Goal: Task Accomplishment & Management: Complete application form

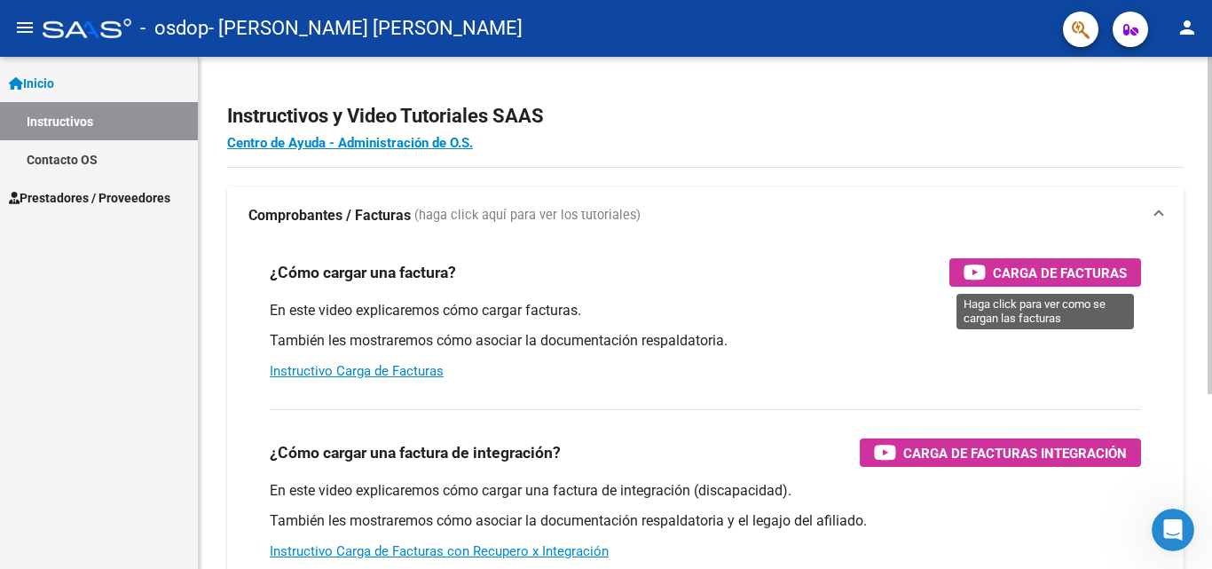
click at [993, 268] on span "Carga de Facturas" at bounding box center [1060, 273] width 134 height 22
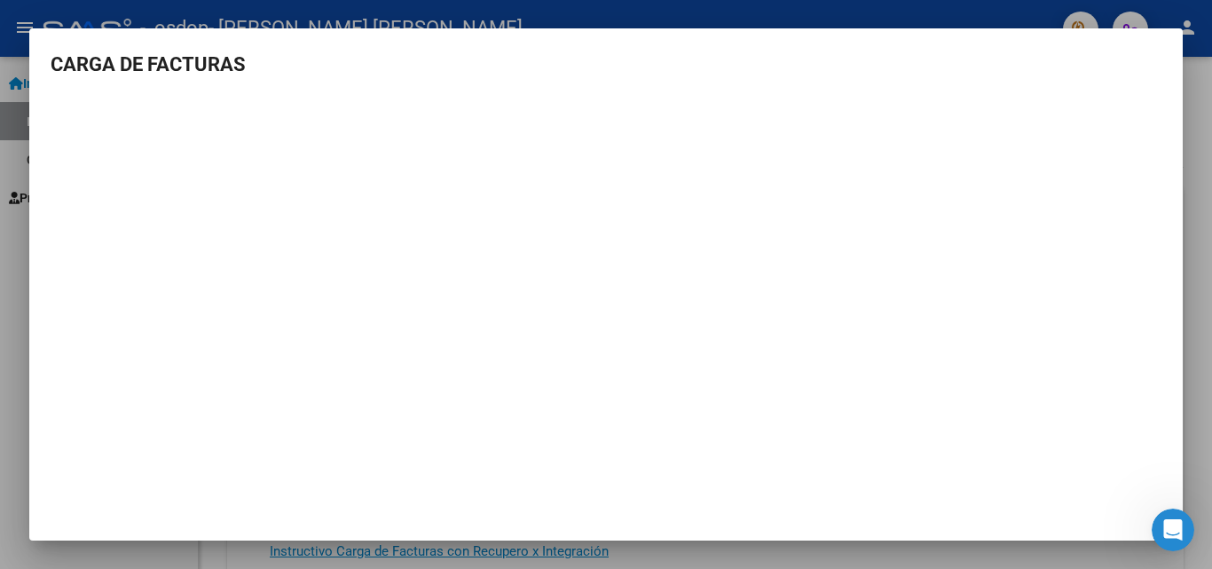
click at [1193, 407] on div at bounding box center [606, 284] width 1212 height 569
click at [1193, 407] on div "Instructivos y Video Tutoriales SAAS Centro de Ayuda - Administración de O.S. C…" at bounding box center [705, 446] width 1013 height 778
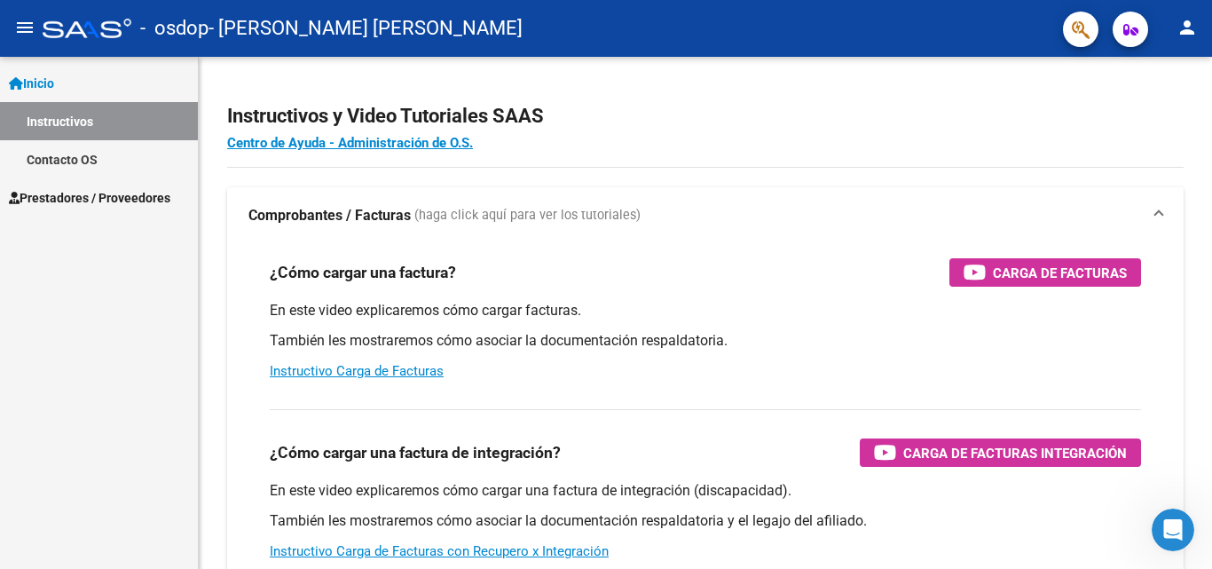
click at [145, 196] on span "Prestadores / Proveedores" at bounding box center [89, 198] width 161 height 20
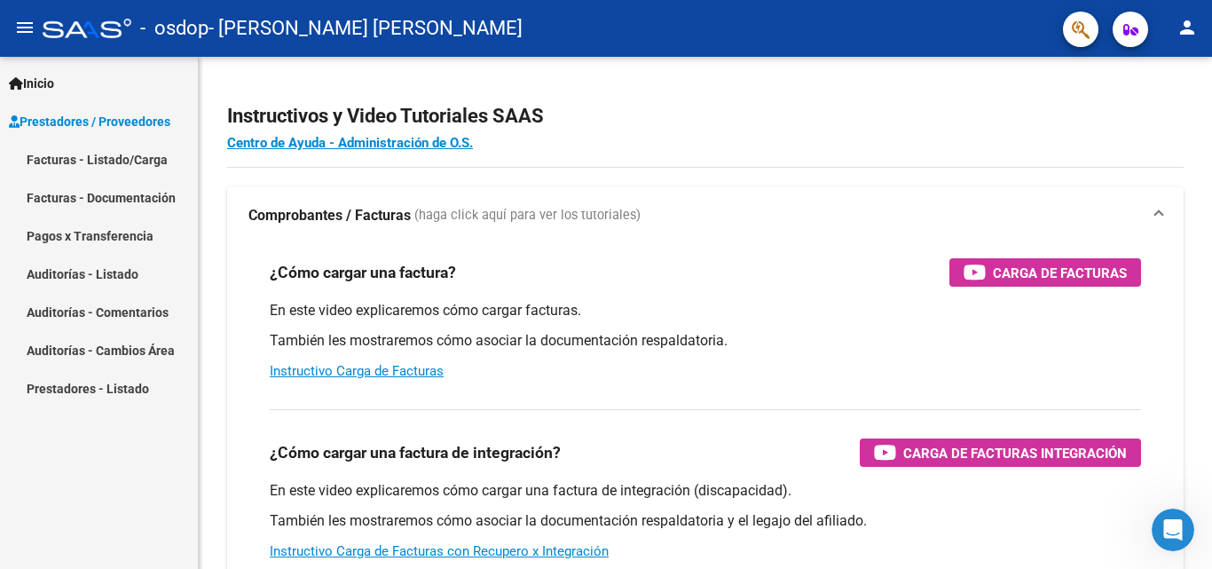
click at [130, 198] on link "Facturas - Documentación" at bounding box center [99, 197] width 198 height 38
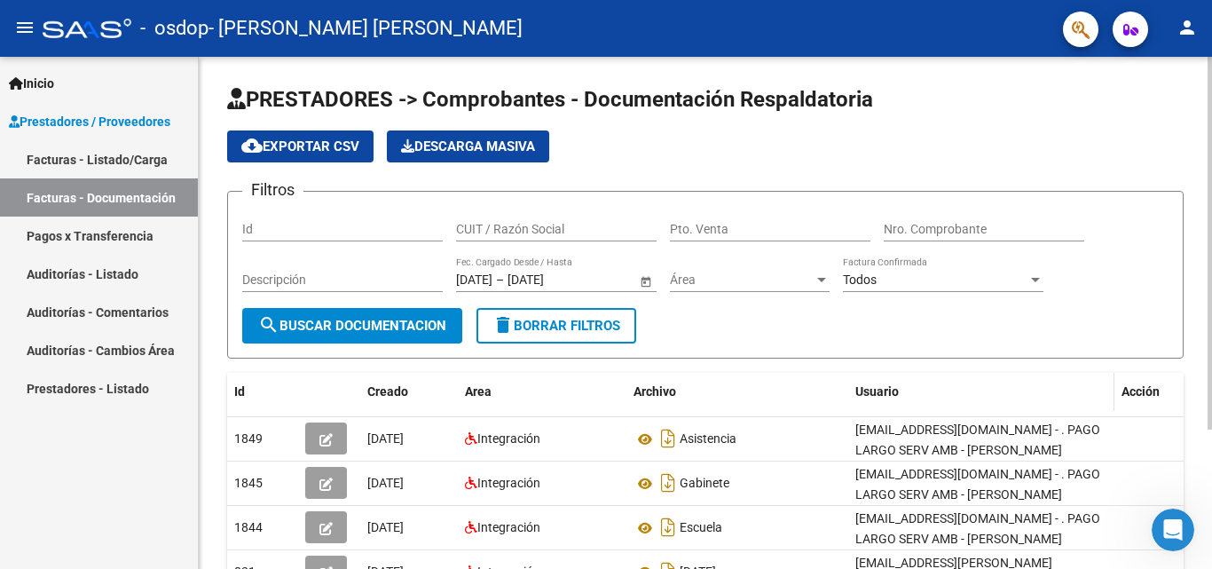
scroll to position [177, 0]
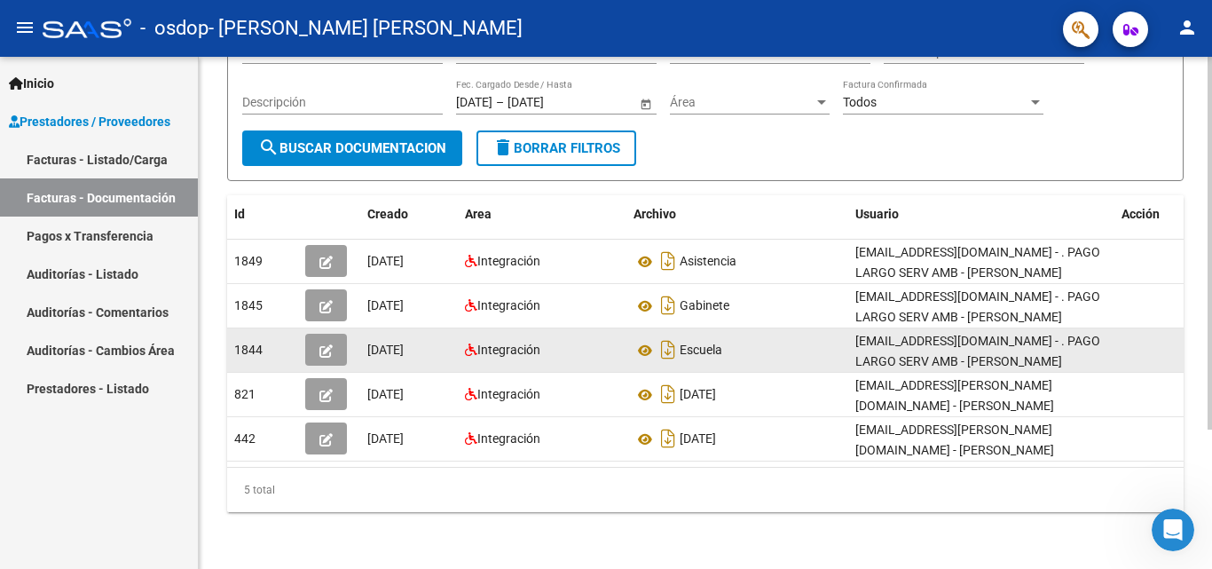
click at [327, 348] on icon "button" at bounding box center [325, 350] width 13 height 13
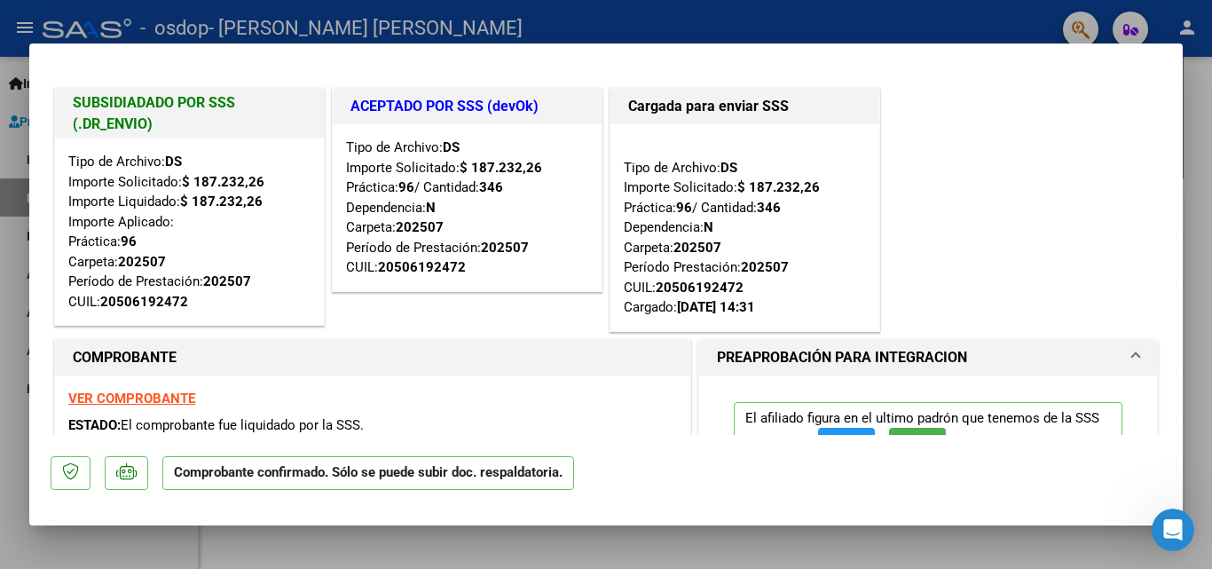
click at [179, 396] on strong "VER COMPROBANTE" at bounding box center [131, 398] width 127 height 16
click at [3, 435] on div at bounding box center [606, 284] width 1212 height 569
click at [3, 435] on div "Inicio Instructivos Contacto OS Prestadores / Proveedores Facturas - Listado/Ca…" at bounding box center [99, 313] width 198 height 512
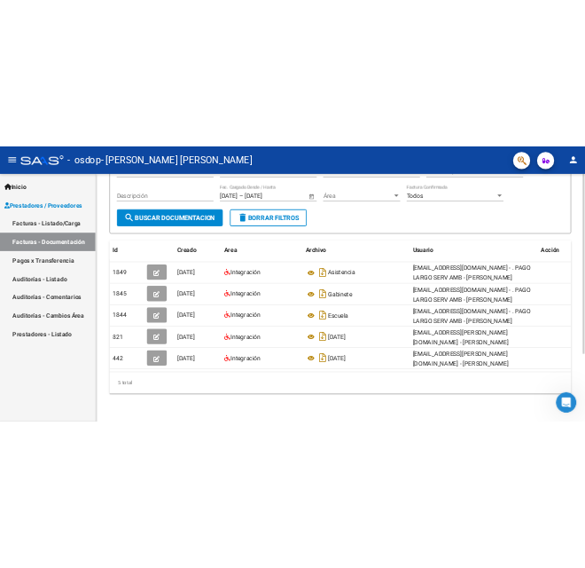
scroll to position [89, 0]
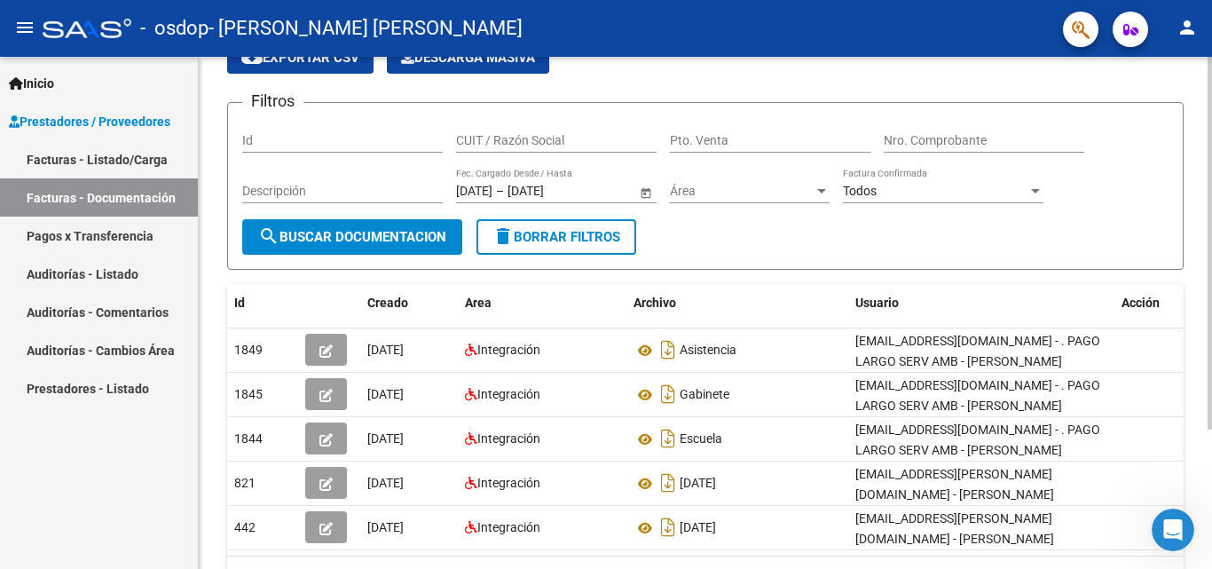
click at [373, 235] on span "search Buscar Documentacion" at bounding box center [352, 237] width 188 height 16
click at [600, 135] on input "CUIT / Razón Social" at bounding box center [556, 140] width 200 height 15
click at [757, 89] on app-list-header "PRESTADORES -> Comprobantes - Documentación Respaldatoria cloud_download Export…" at bounding box center [705, 132] width 956 height 273
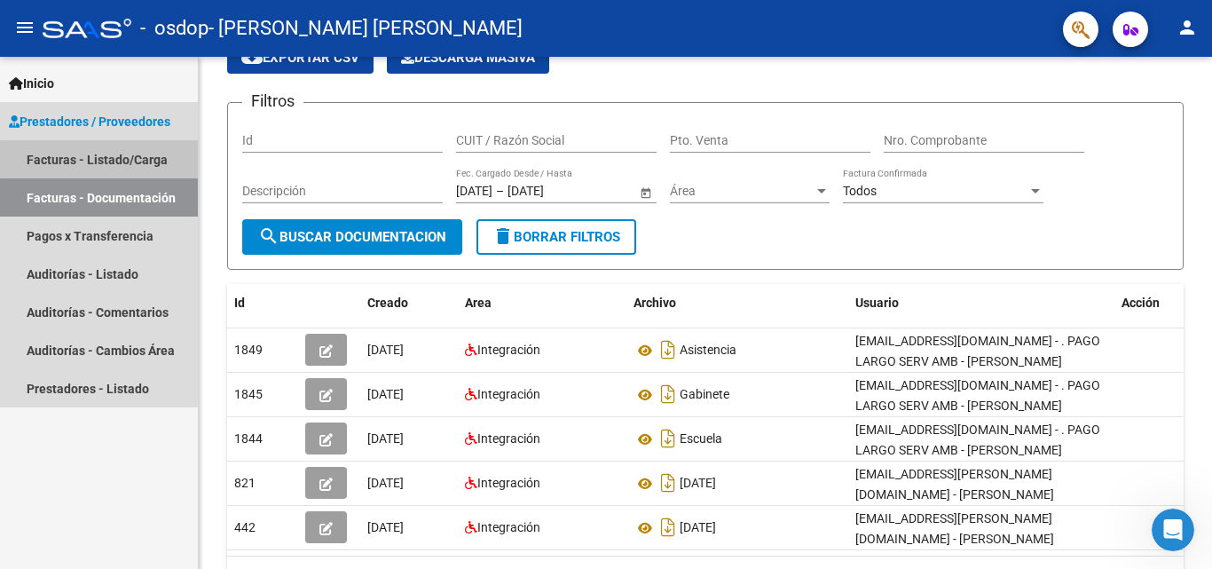
click at [165, 159] on link "Facturas - Listado/Carga" at bounding box center [99, 159] width 198 height 38
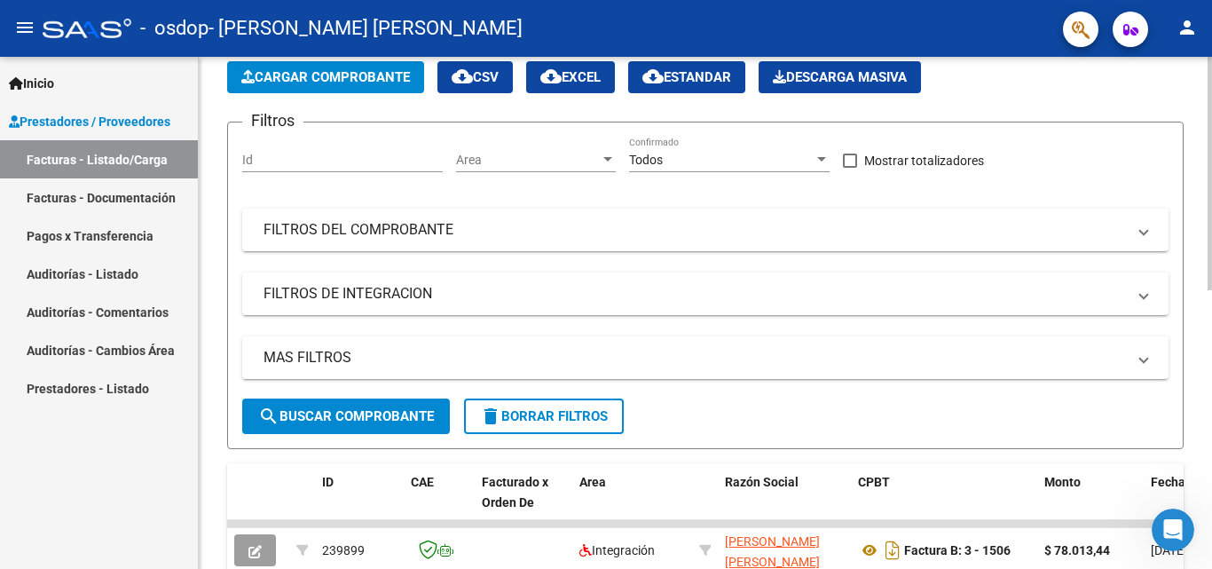
click at [377, 75] on span "Cargar Comprobante" at bounding box center [325, 77] width 169 height 16
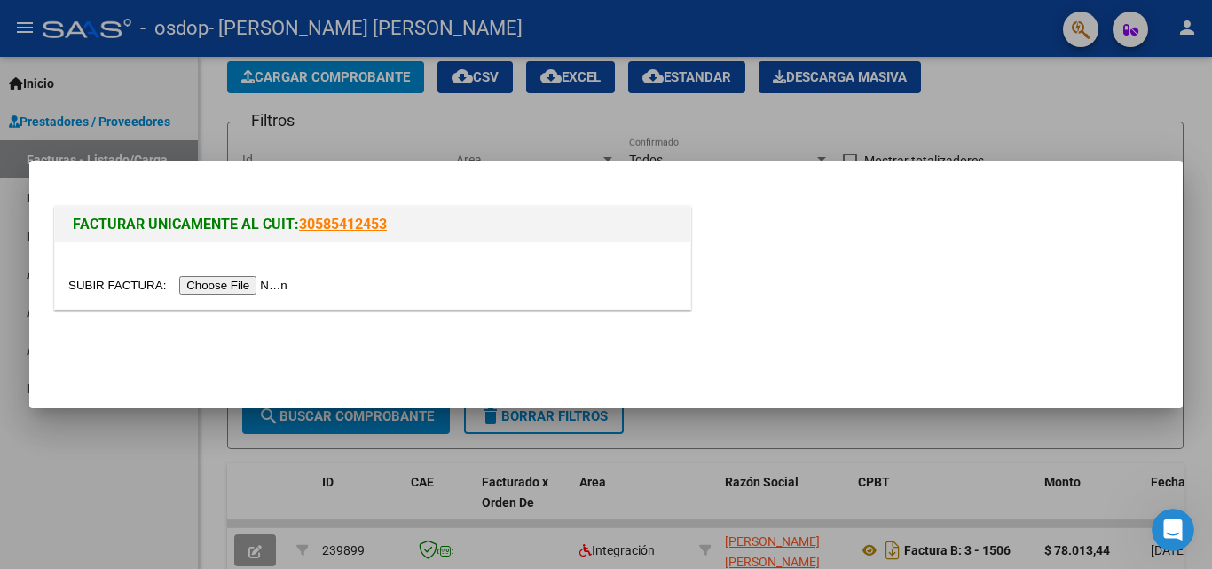
click at [947, 253] on div "FACTURAR UNICAMENTE AL CUIT: 30585412453" at bounding box center [606, 260] width 1111 height 117
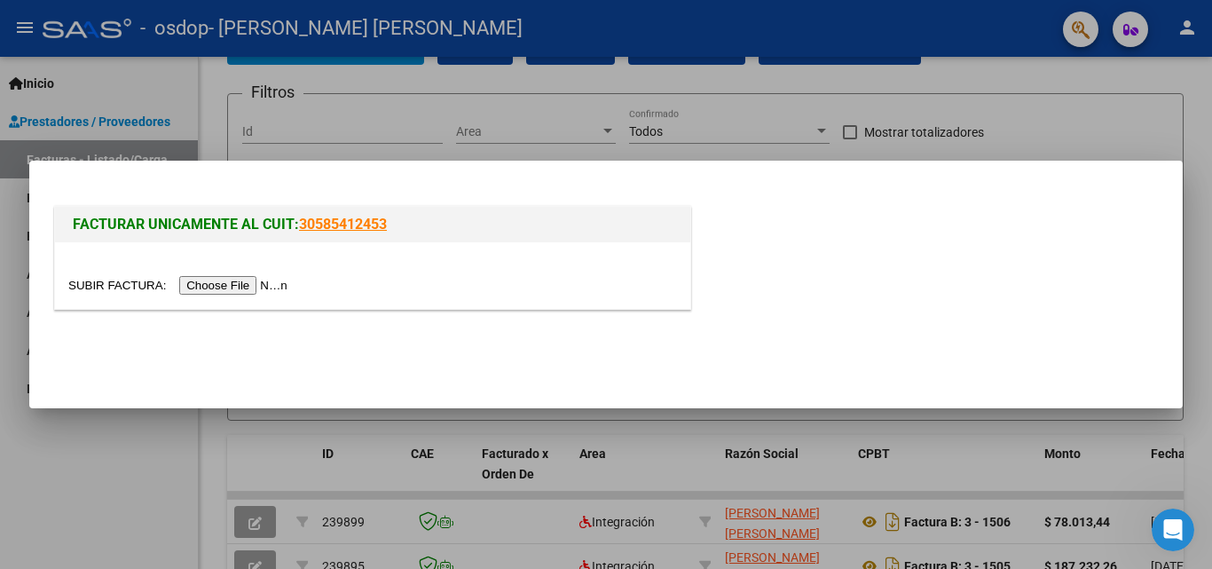
scroll to position [89, 0]
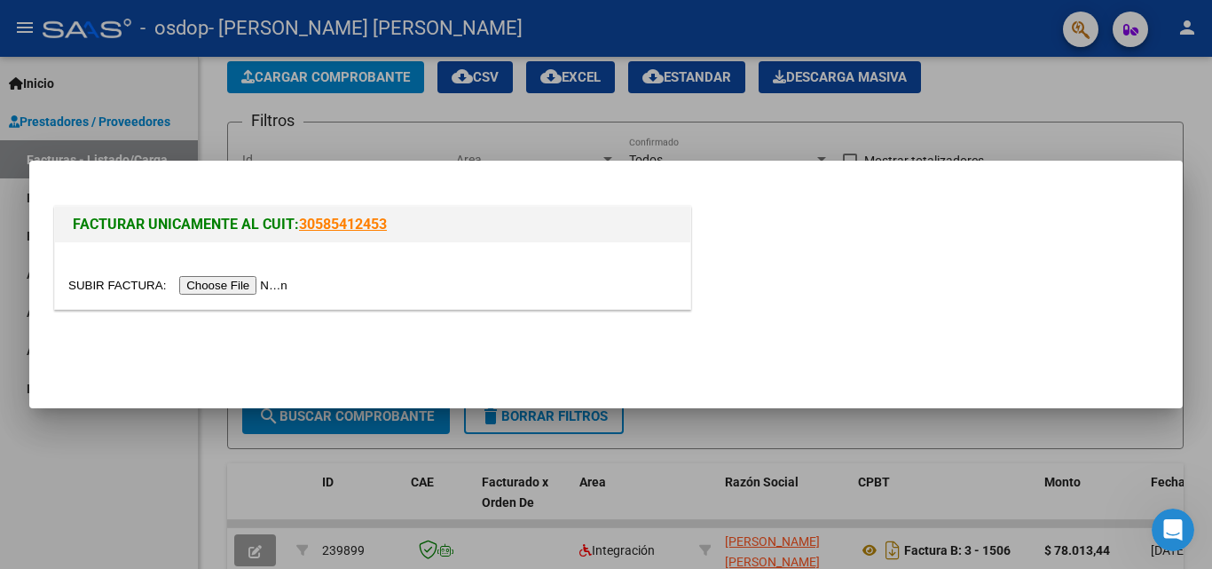
click at [259, 284] on input "file" at bounding box center [180, 285] width 224 height 19
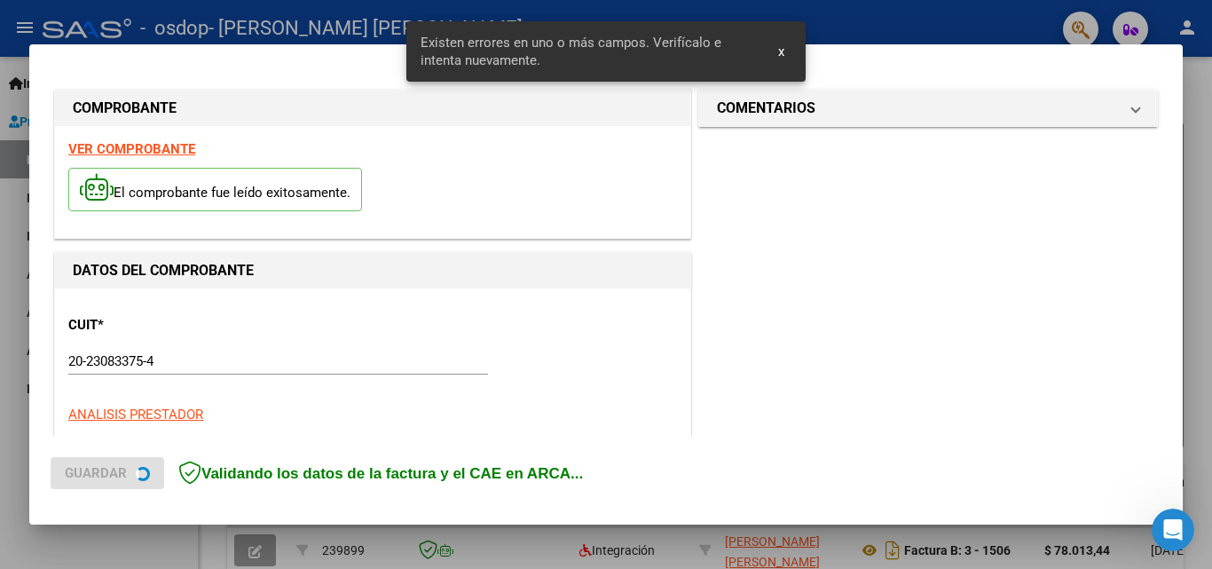
scroll to position [434, 0]
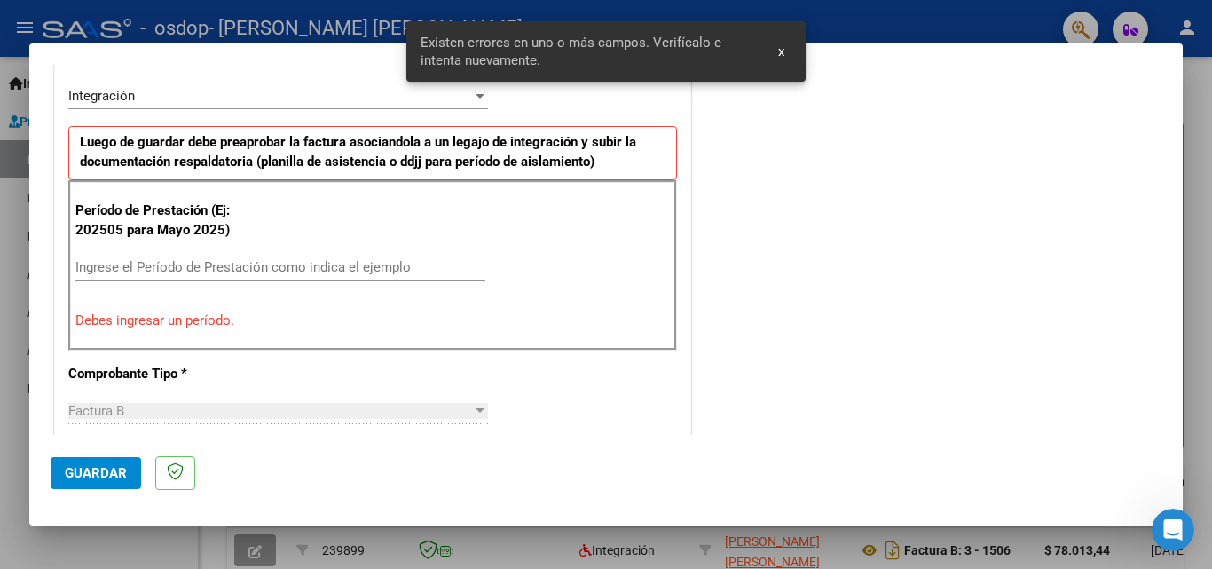
click at [177, 263] on input "Ingrese el Período de Prestación como indica el ejemplo" at bounding box center [280, 267] width 410 height 16
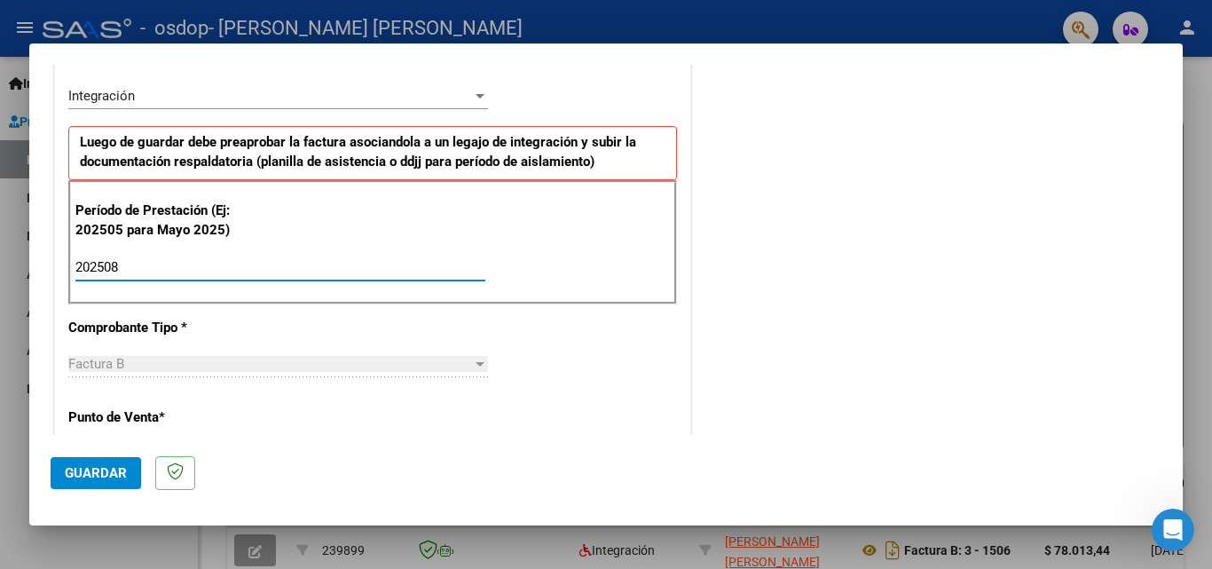
type input "202508"
click at [475, 362] on div at bounding box center [479, 364] width 9 height 4
click at [475, 94] on div at bounding box center [479, 96] width 9 height 4
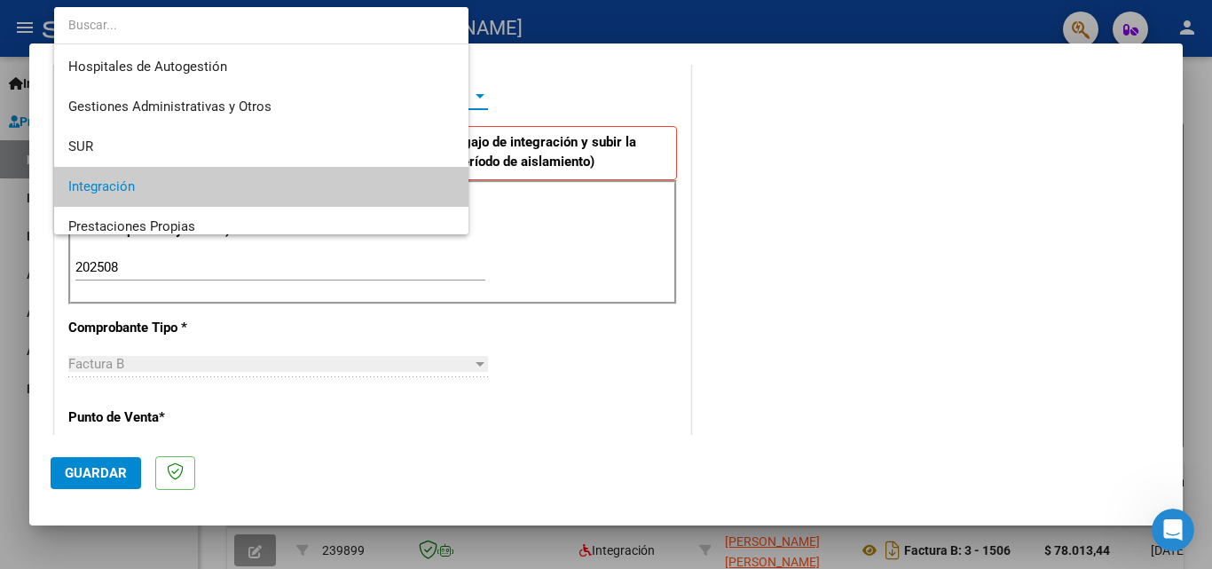
scroll to position [91, 0]
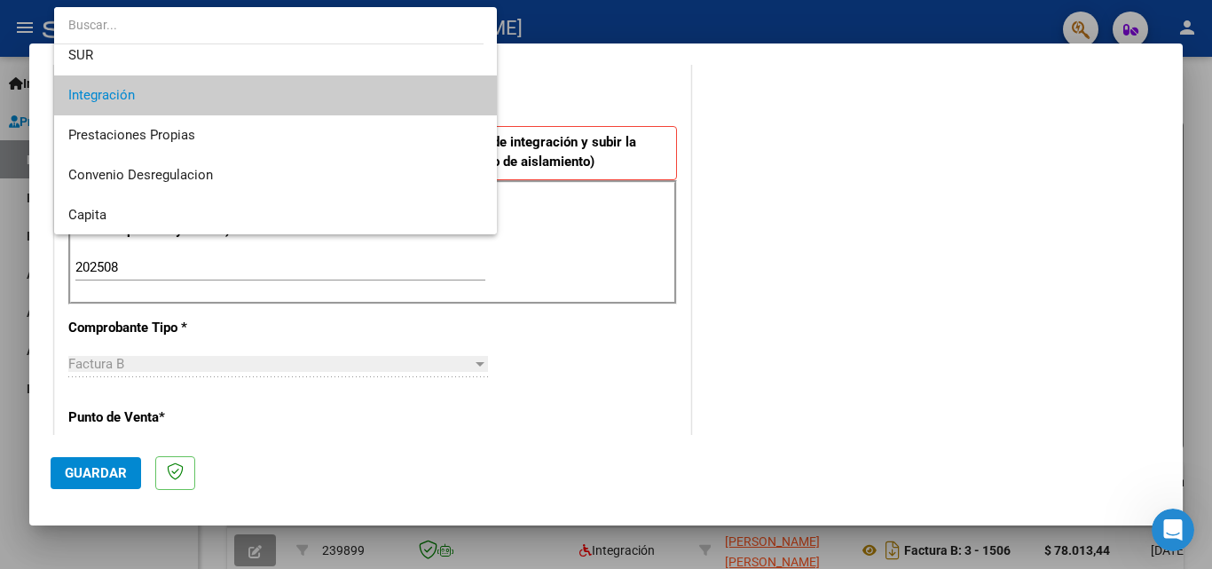
click at [324, 93] on span "Integración" at bounding box center [275, 95] width 414 height 40
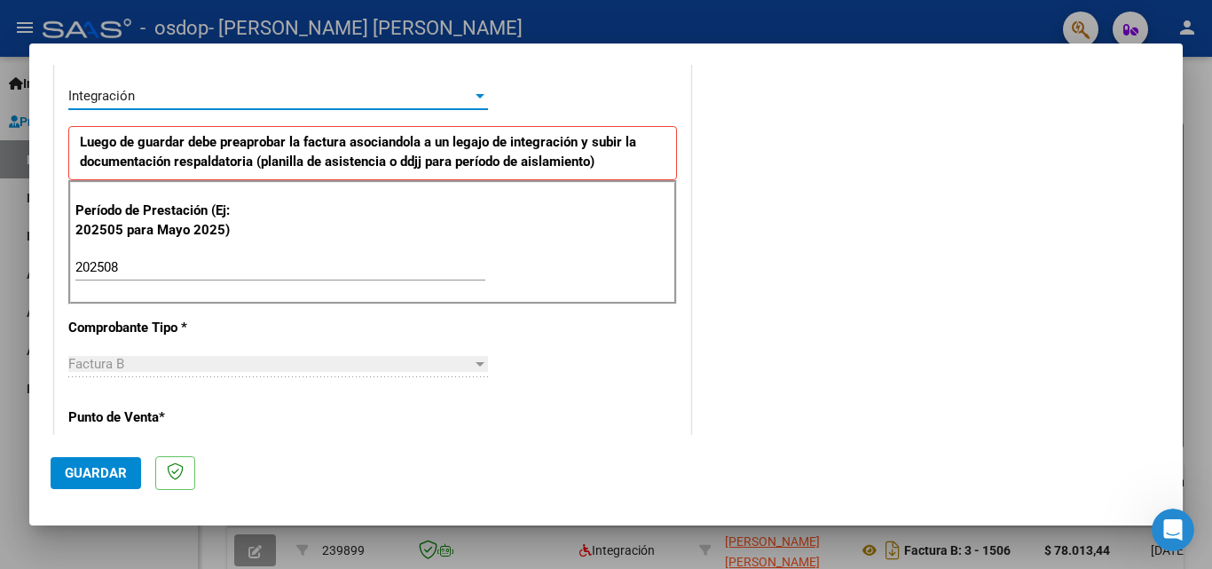
click at [112, 473] on span "Guardar" at bounding box center [96, 473] width 62 height 16
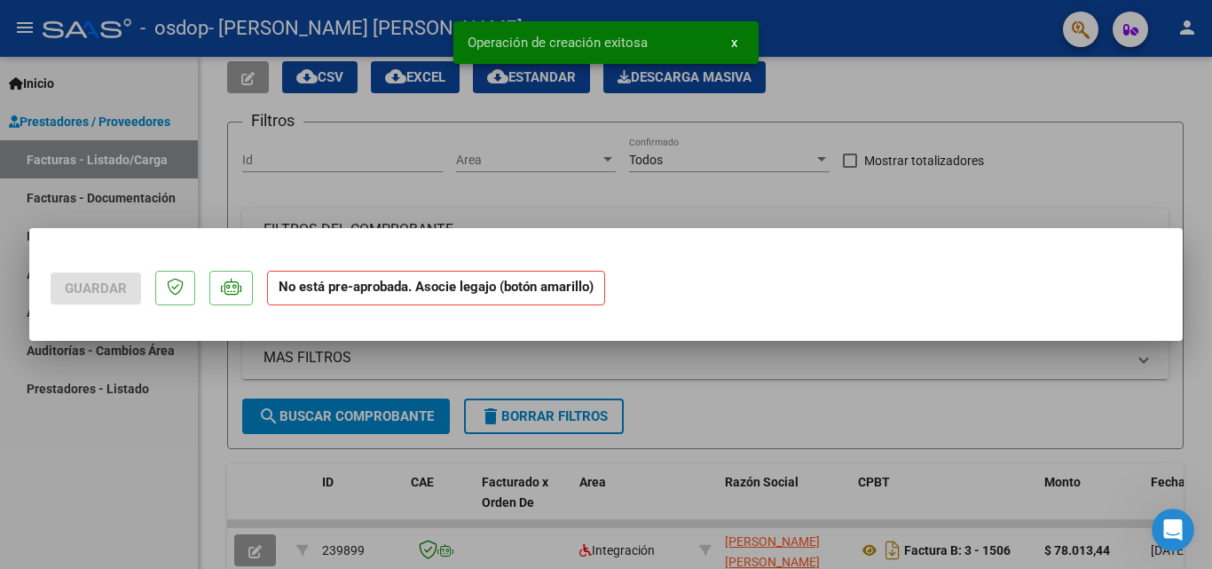
scroll to position [0, 0]
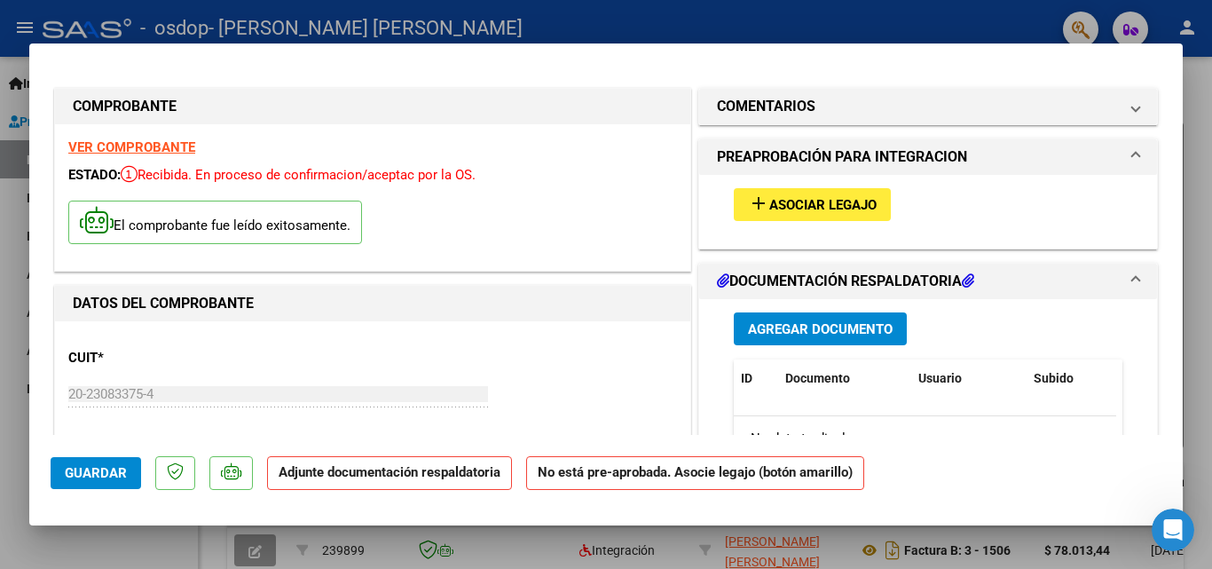
click at [849, 328] on span "Agregar Documento" at bounding box center [820, 329] width 145 height 16
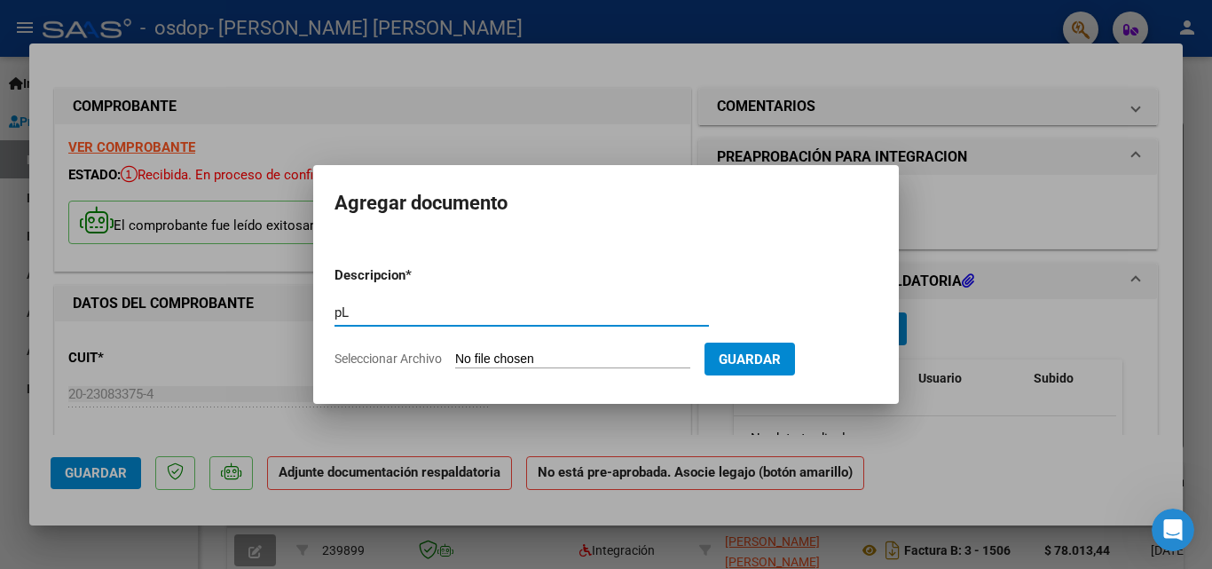
type input "p"
type input "Planilla de Asistencia"
click at [781, 364] on span "Guardar" at bounding box center [749, 359] width 62 height 16
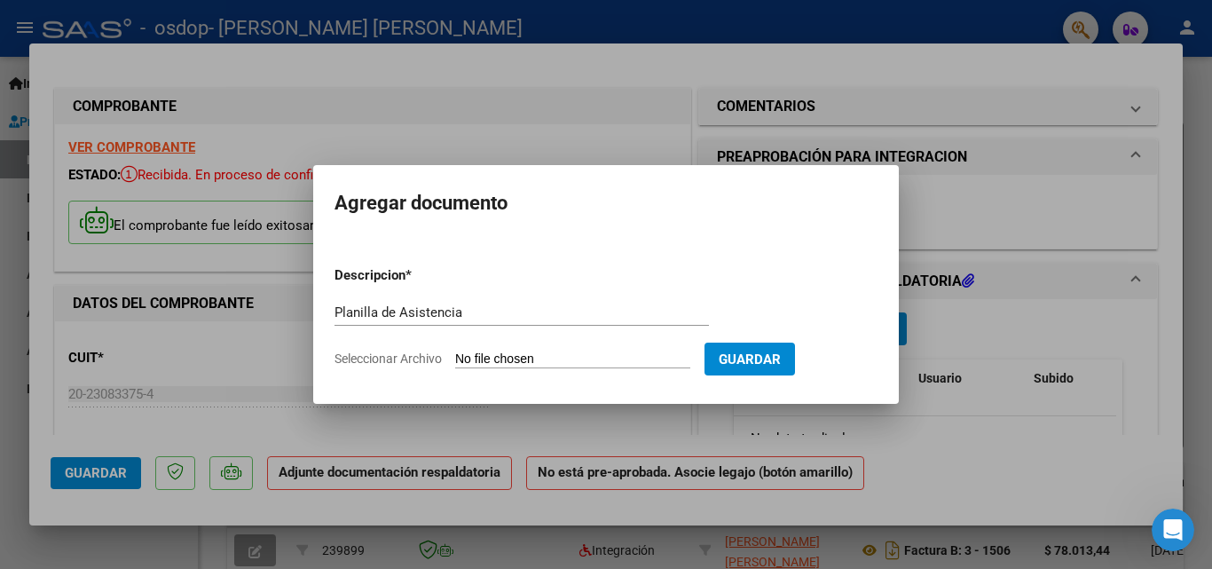
click at [621, 345] on form "Descripcion * Planilla de Asistencia Escriba aquí una descripcion Seleccionar A…" at bounding box center [605, 317] width 543 height 130
click at [415, 349] on form "Descripcion * Planilla de Asistencia Escriba aquí una descripcion Seleccionar A…" at bounding box center [605, 317] width 543 height 130
click at [544, 352] on input "Seleccionar Archivo" at bounding box center [572, 359] width 235 height 17
type input "C:\fakepath\Planilla de Asistencia.pdf"
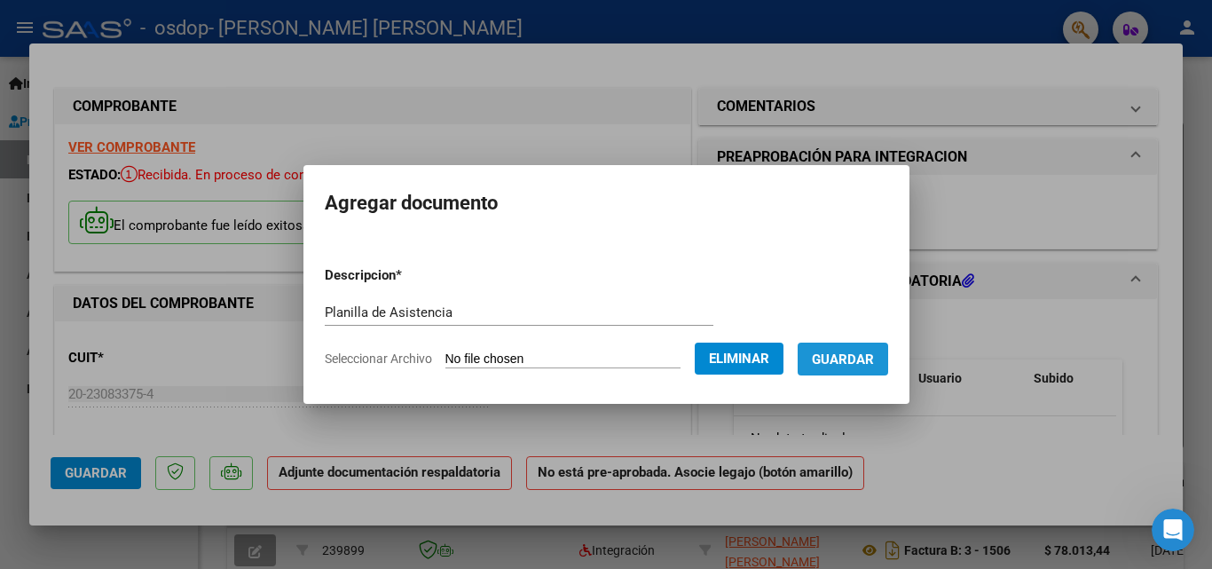
click at [870, 355] on span "Guardar" at bounding box center [843, 359] width 62 height 16
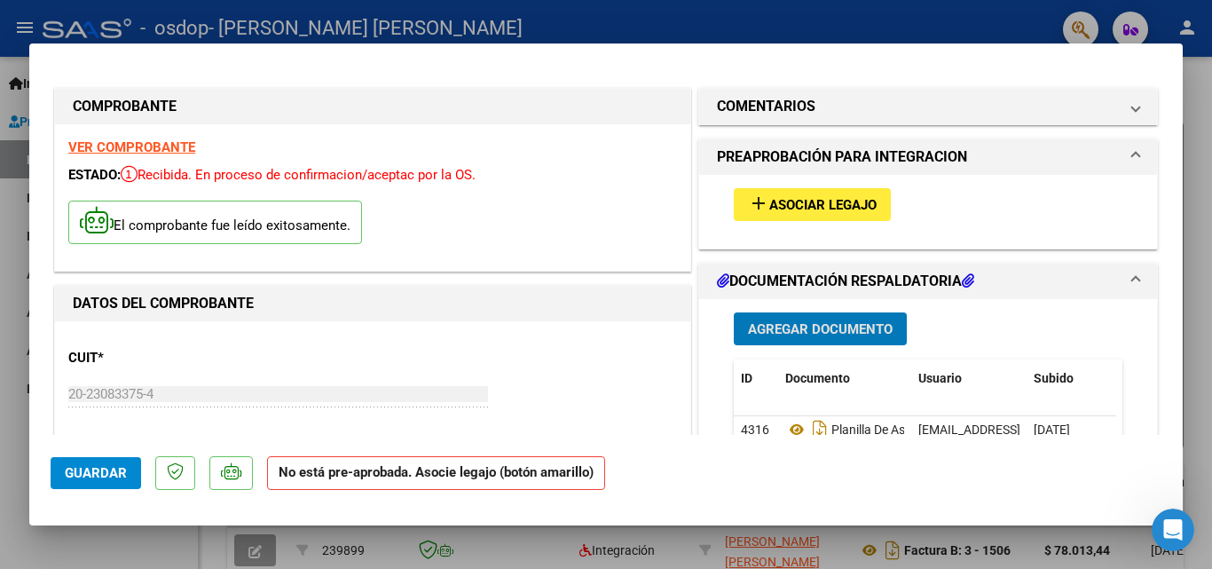
scroll to position [89, 0]
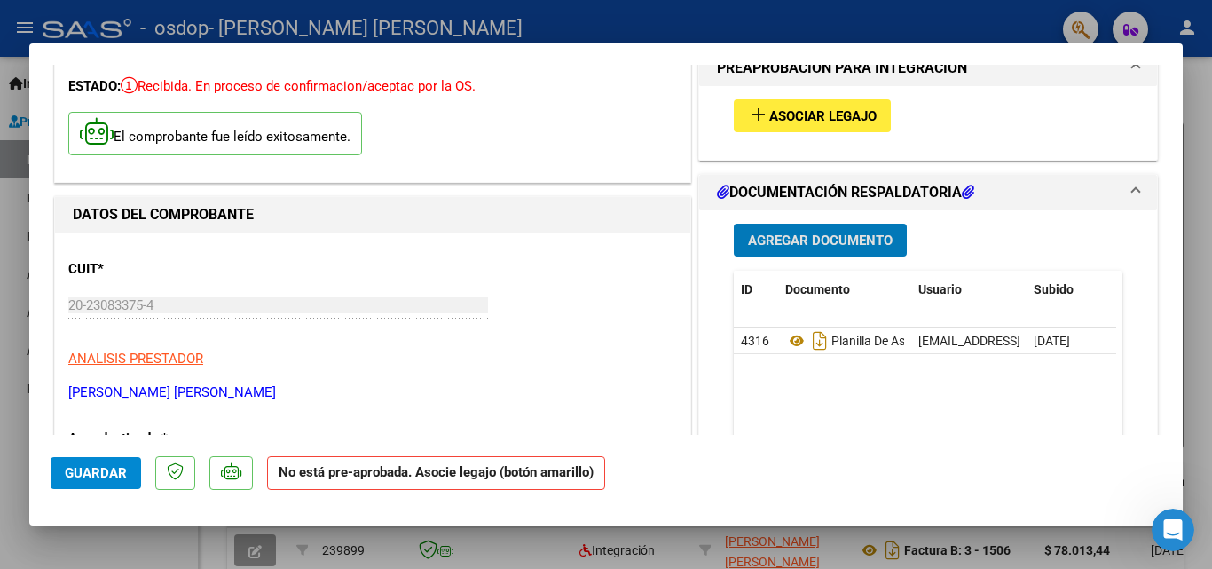
click at [110, 475] on span "Guardar" at bounding box center [96, 473] width 62 height 16
click at [8, 365] on div at bounding box center [606, 284] width 1212 height 569
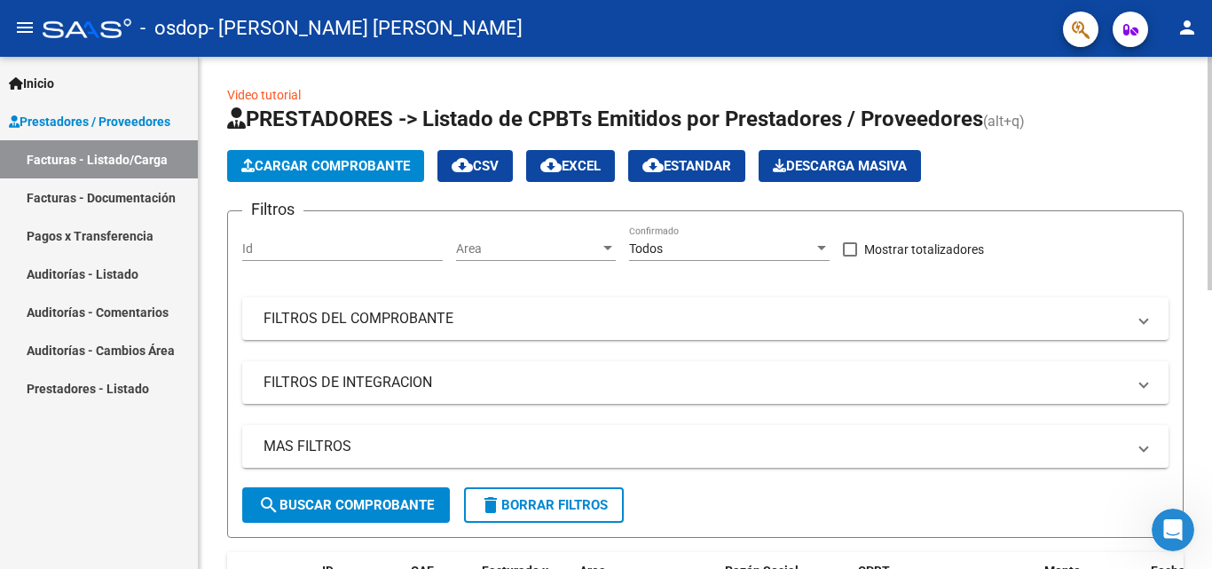
scroll to position [444, 0]
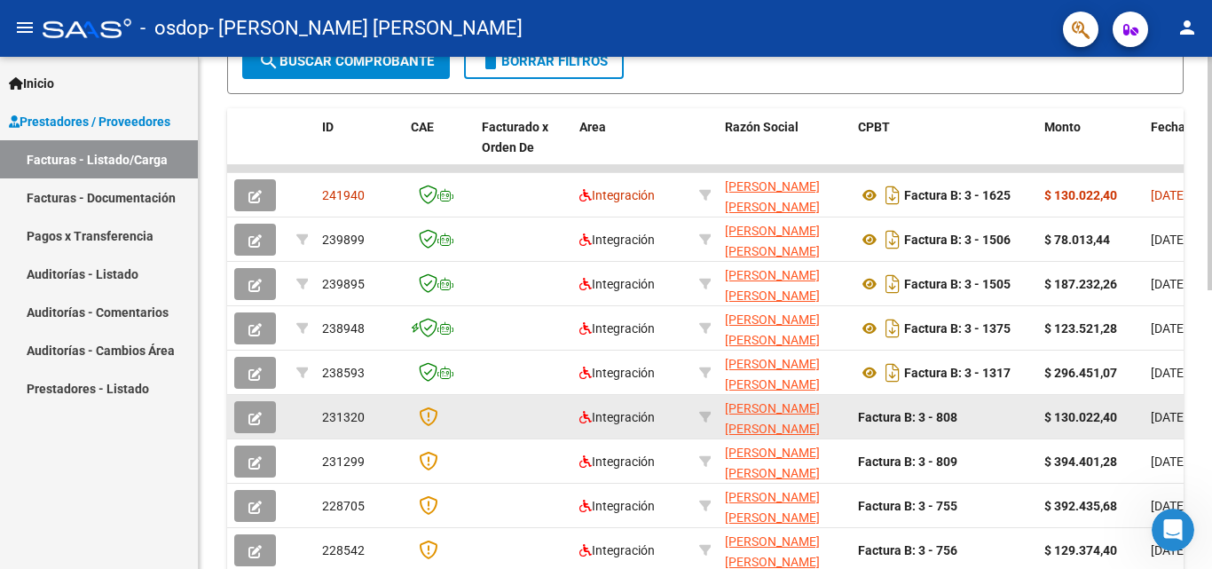
click at [461, 417] on div at bounding box center [439, 416] width 57 height 20
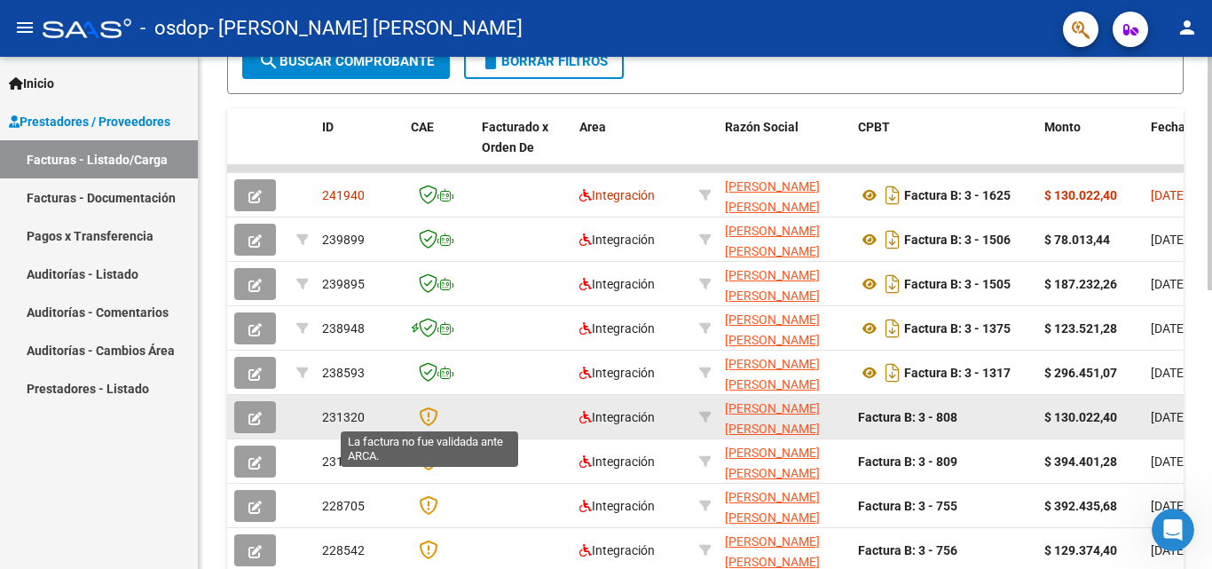
click at [430, 419] on icon at bounding box center [428, 416] width 19 height 20
click at [430, 418] on icon at bounding box center [428, 416] width 19 height 20
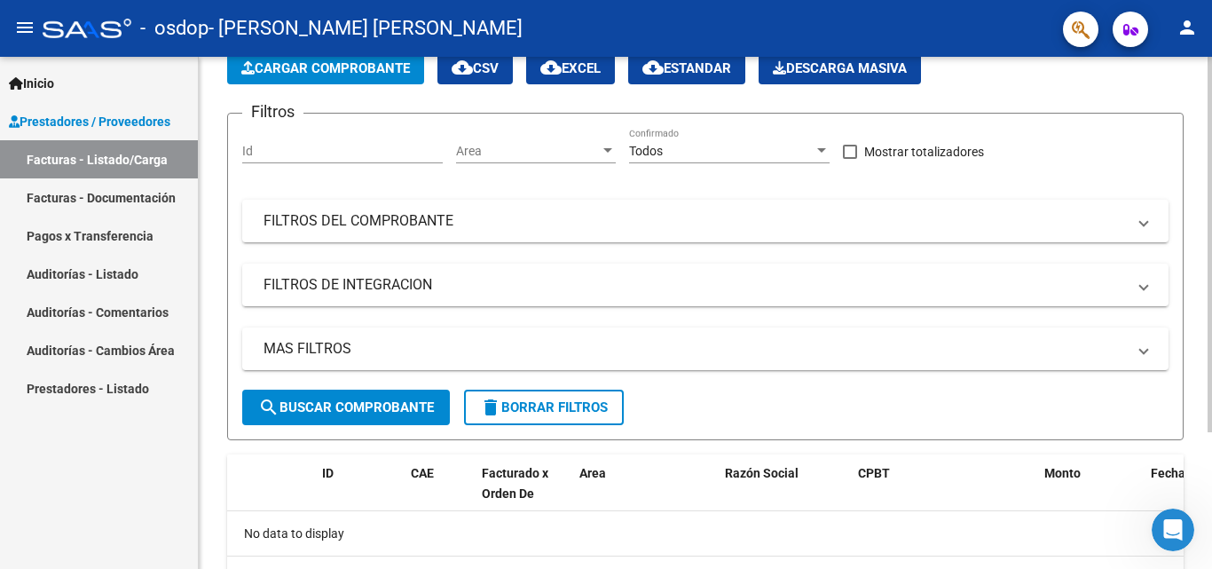
scroll to position [0, 0]
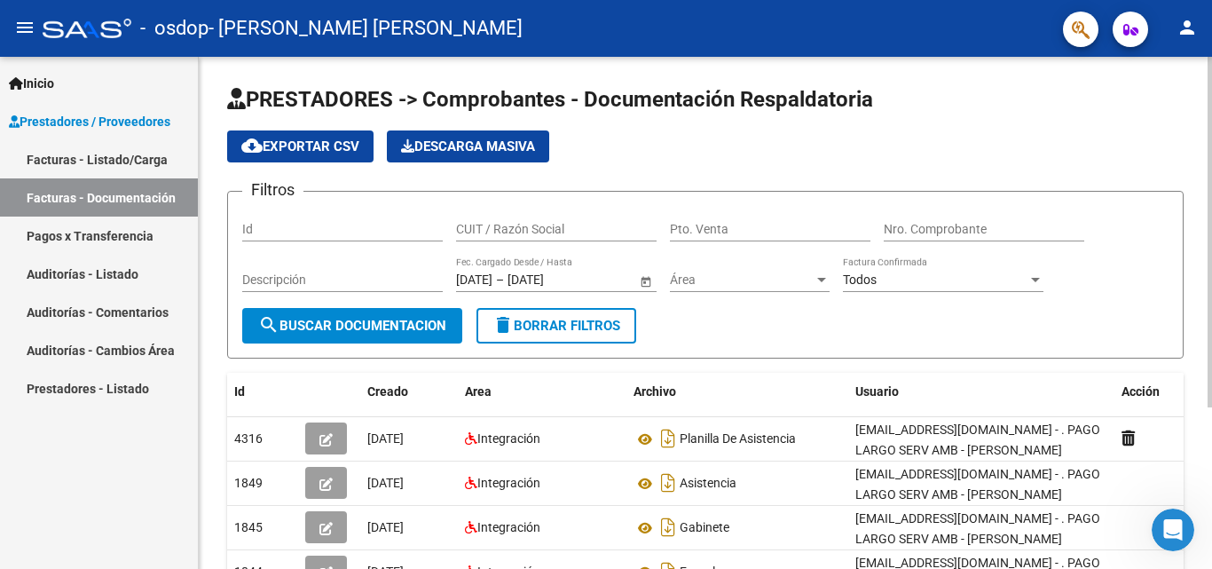
scroll to position [235, 0]
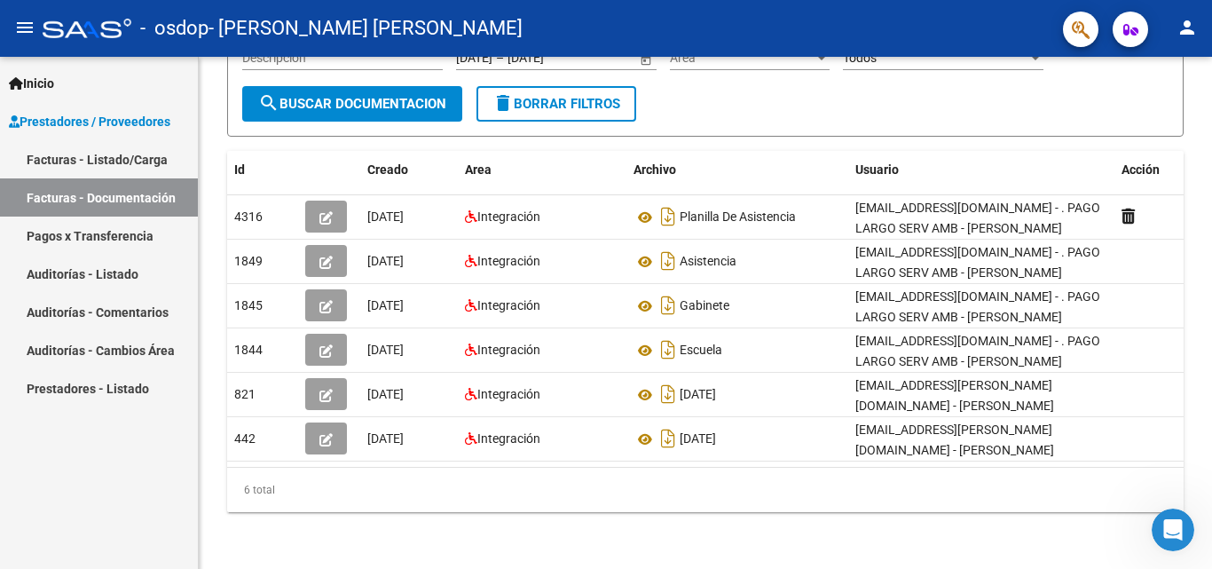
click at [91, 154] on link "Facturas - Listado/Carga" at bounding box center [99, 159] width 198 height 38
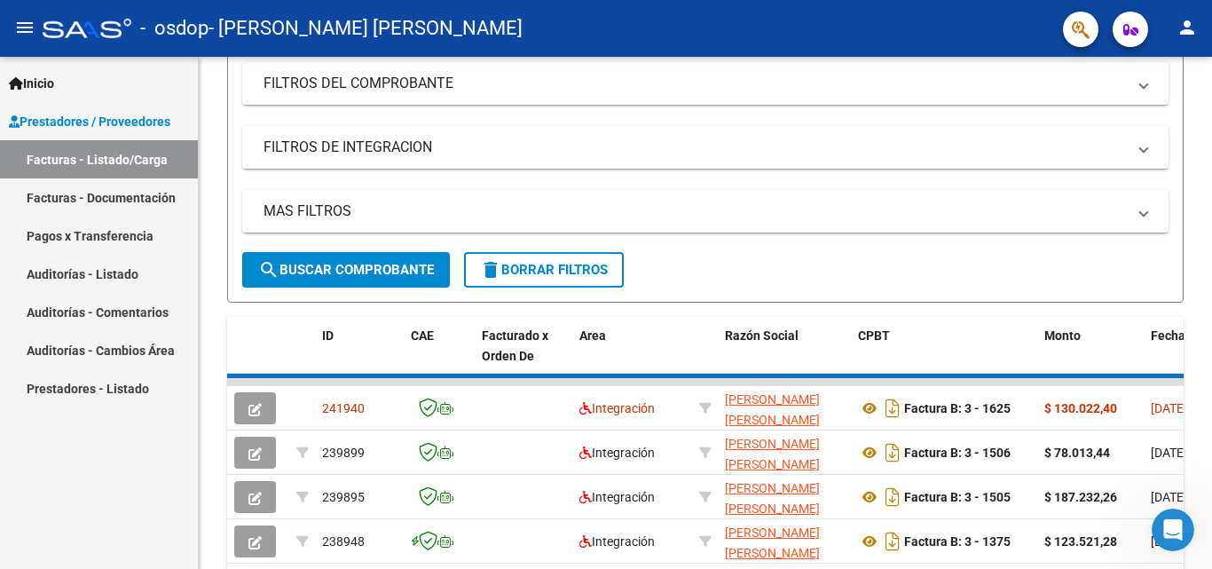
click at [85, 232] on link "Pagos x Transferencia" at bounding box center [99, 235] width 198 height 38
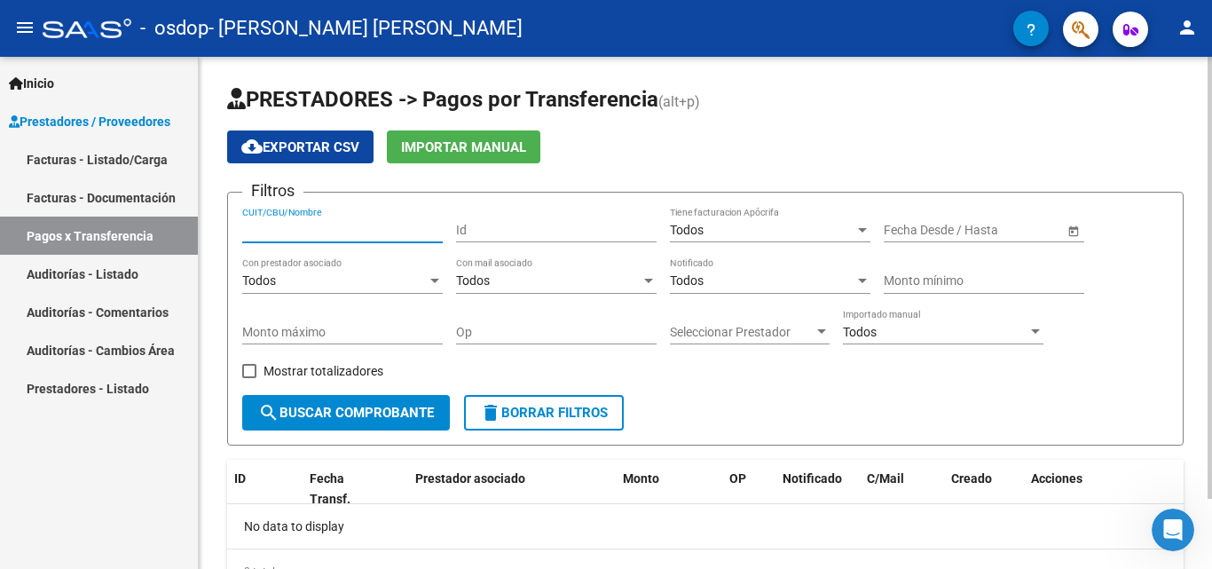
click at [367, 225] on input "CUIT/CBU/Nombre" at bounding box center [342, 230] width 200 height 15
type input "20230833754"
click at [718, 123] on app-list-header "PRESTADORES -> Pagos por Transferencia (alt+p) cloud_download Exportar CSV Impo…" at bounding box center [705, 265] width 956 height 360
click at [312, 409] on span "search Buscar Comprobante" at bounding box center [346, 412] width 176 height 16
click at [1076, 229] on span "Open calendar" at bounding box center [1073, 230] width 43 height 43
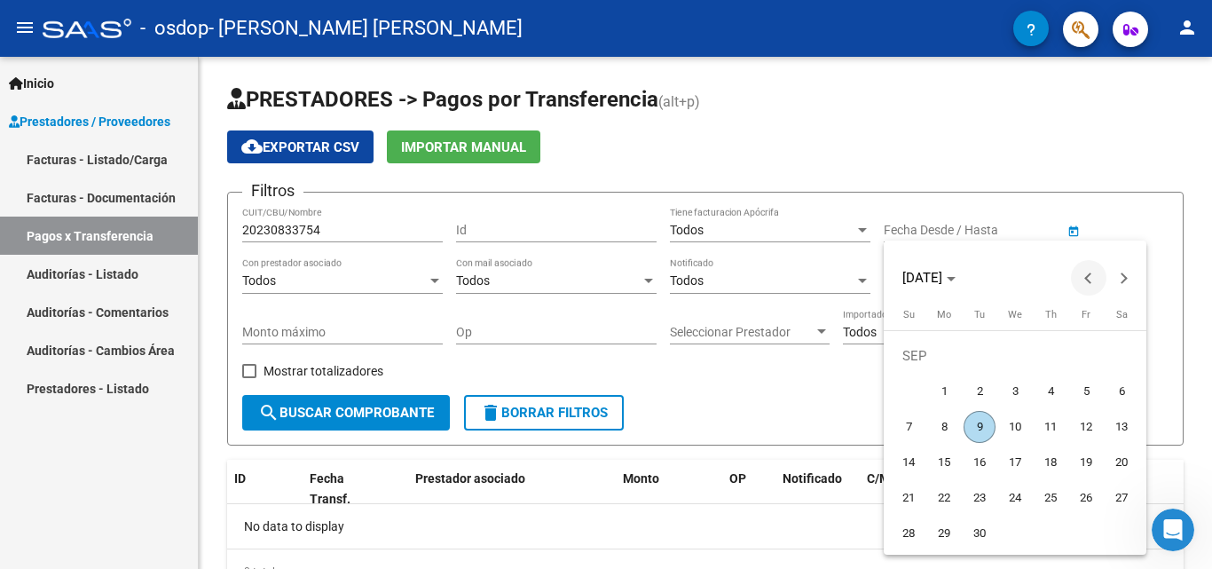
click at [1087, 279] on button "Previous month" at bounding box center [1088, 277] width 35 height 35
click at [970, 389] on span "1" at bounding box center [979, 391] width 32 height 32
type input "[DATE]"
click at [1122, 274] on button "Next month" at bounding box center [1123, 277] width 35 height 35
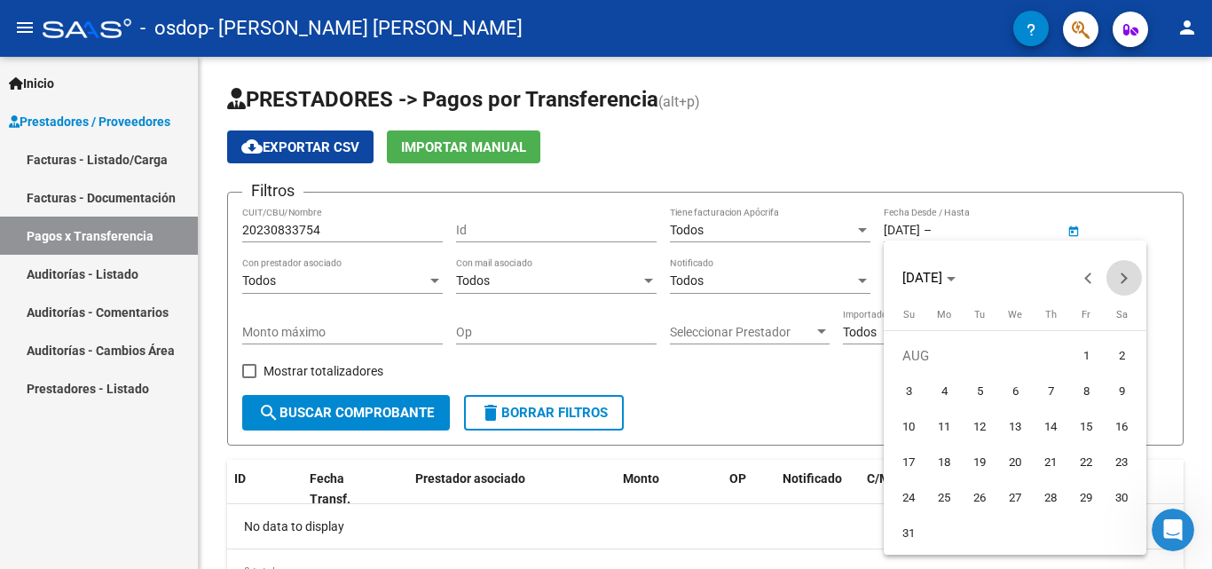
click at [1122, 274] on button "Next month" at bounding box center [1123, 277] width 35 height 35
click at [1094, 285] on span "Previous month" at bounding box center [1088, 277] width 35 height 35
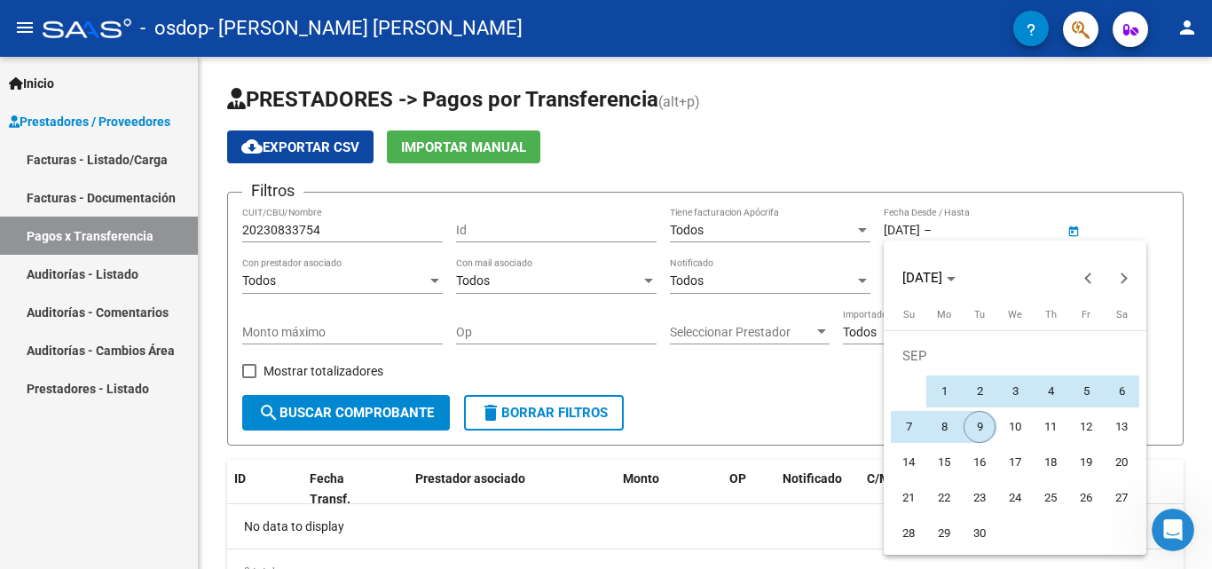
click at [978, 429] on span "9" at bounding box center [979, 427] width 32 height 32
type input "[DATE]"
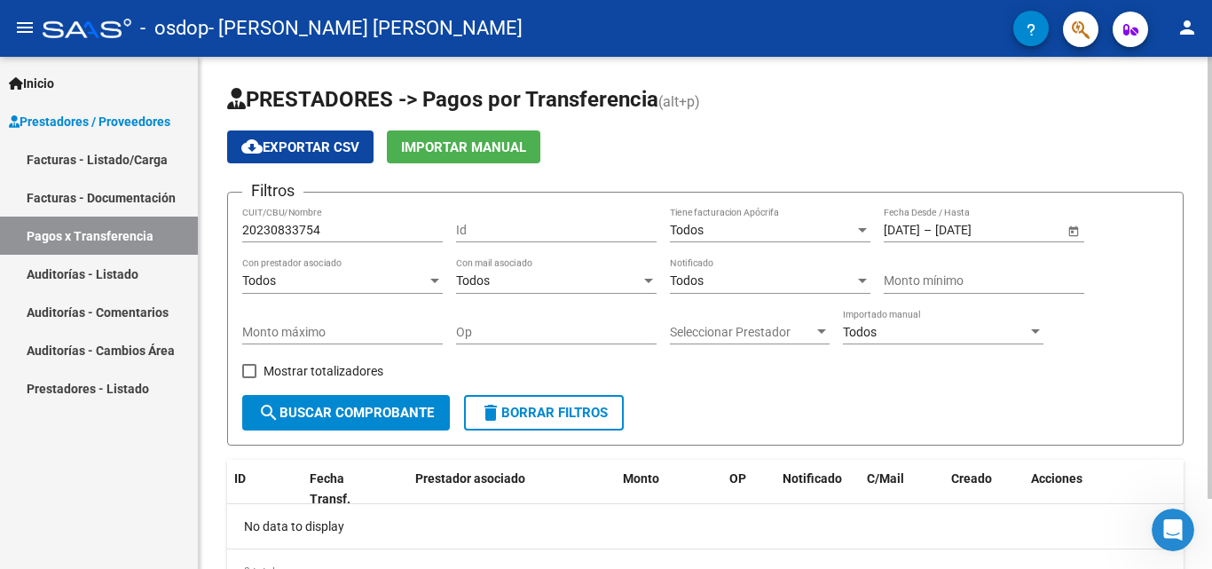
click at [396, 404] on button "search Buscar Comprobante" at bounding box center [346, 412] width 208 height 35
click at [869, 271] on div "Todos Notificado" at bounding box center [770, 275] width 200 height 35
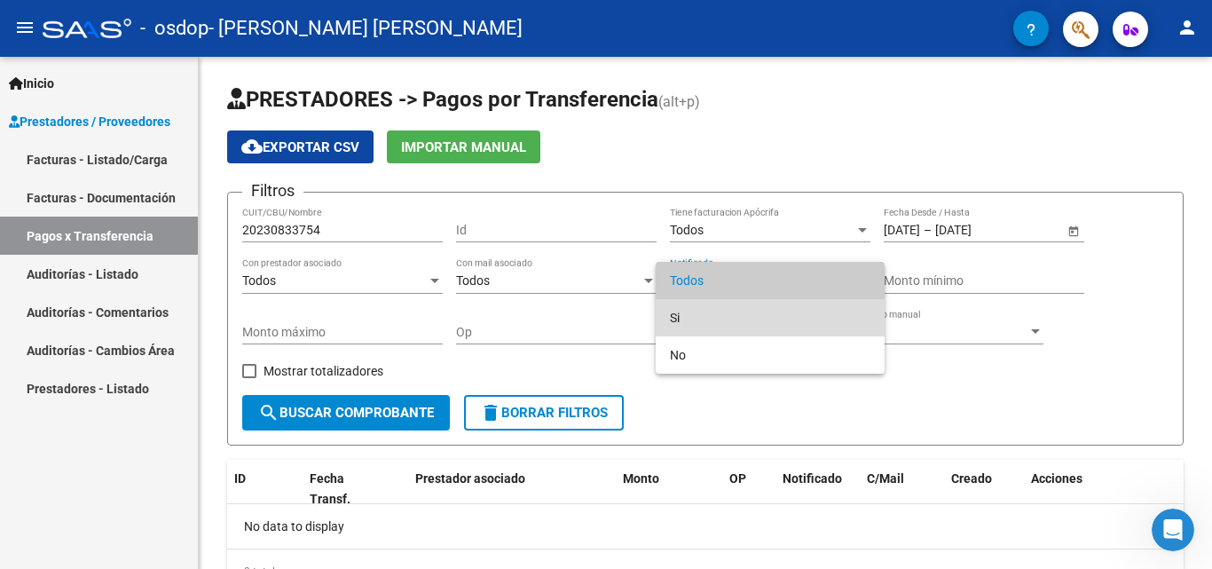
click at [822, 304] on span "Si" at bounding box center [770, 317] width 200 height 37
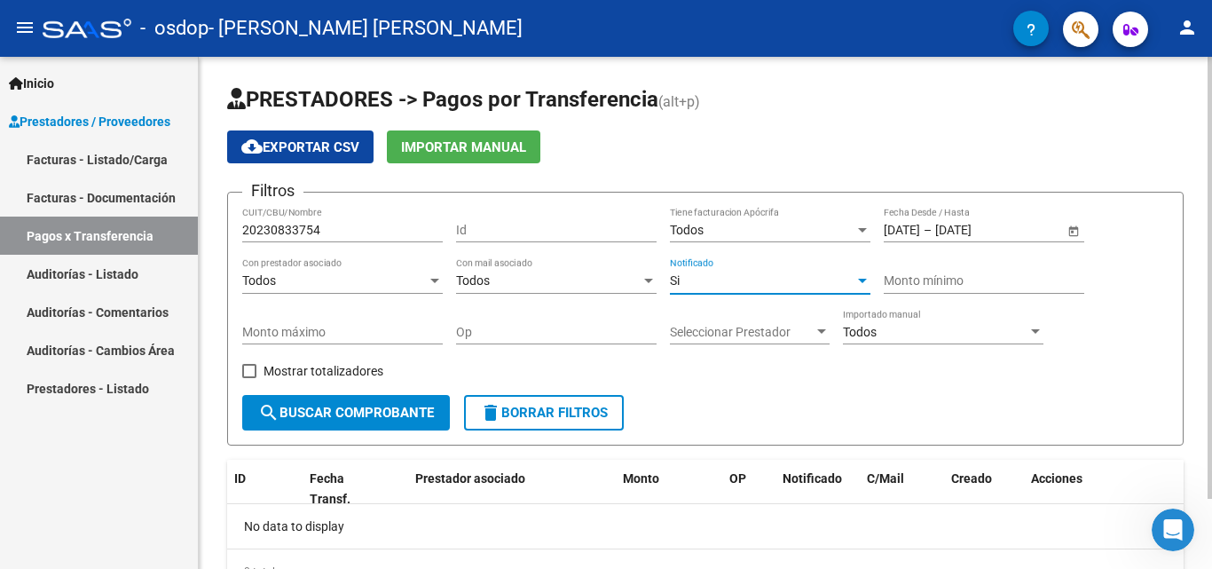
click at [769, 337] on span "Seleccionar Prestador" at bounding box center [742, 332] width 144 height 15
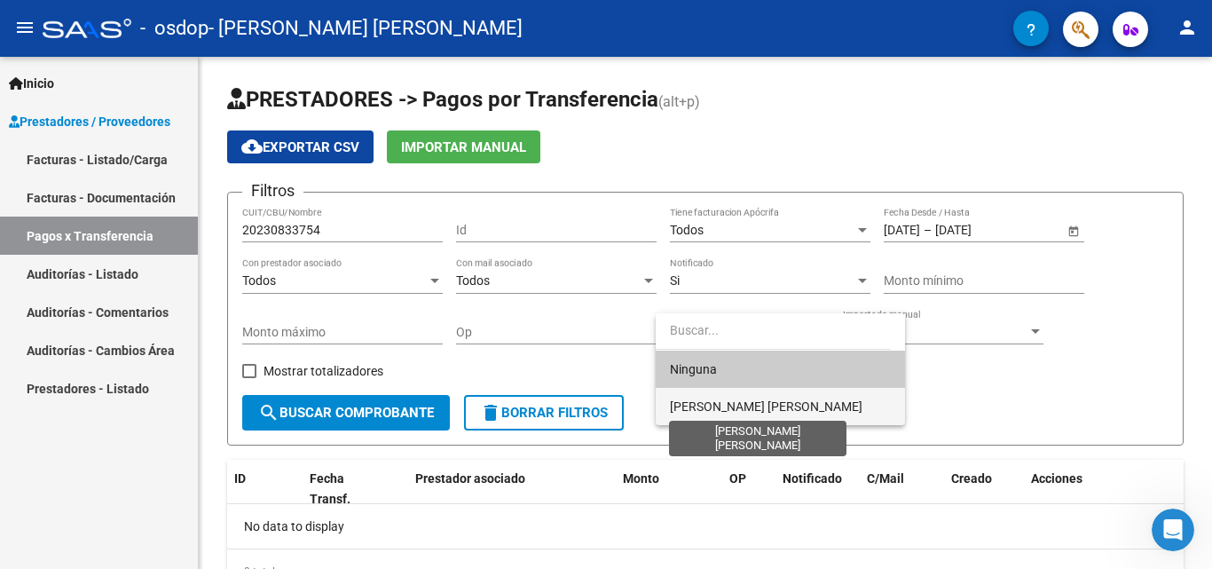
click at [772, 402] on span "[PERSON_NAME] [PERSON_NAME]" at bounding box center [766, 406] width 192 height 14
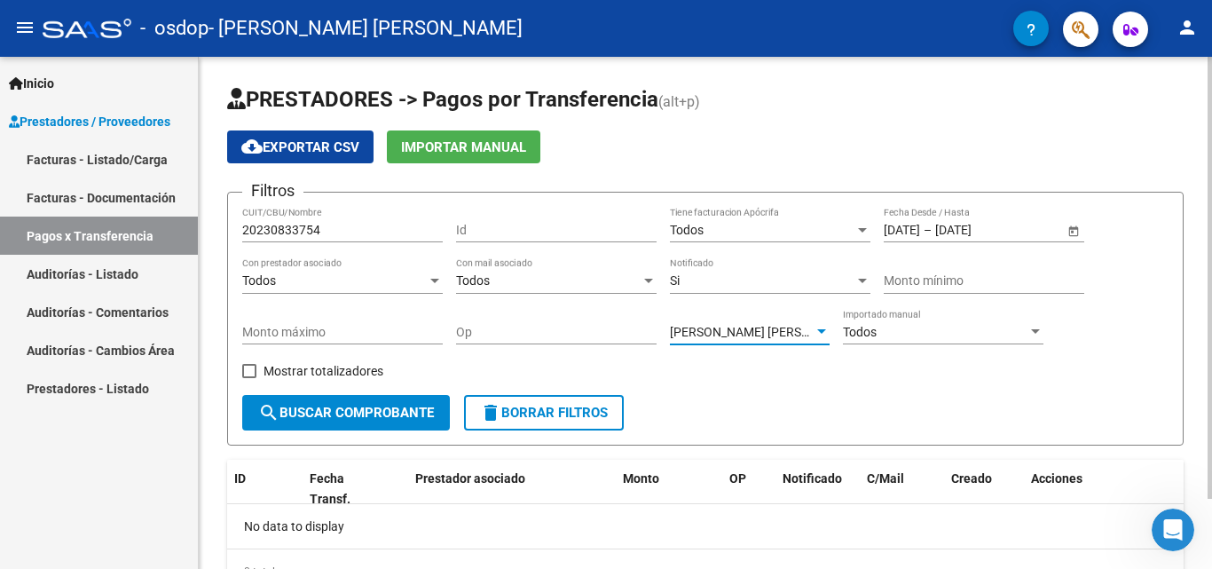
click at [352, 412] on span "search Buscar Comprobante" at bounding box center [346, 412] width 176 height 16
click at [143, 279] on link "Auditorías - Listado" at bounding box center [99, 274] width 198 height 38
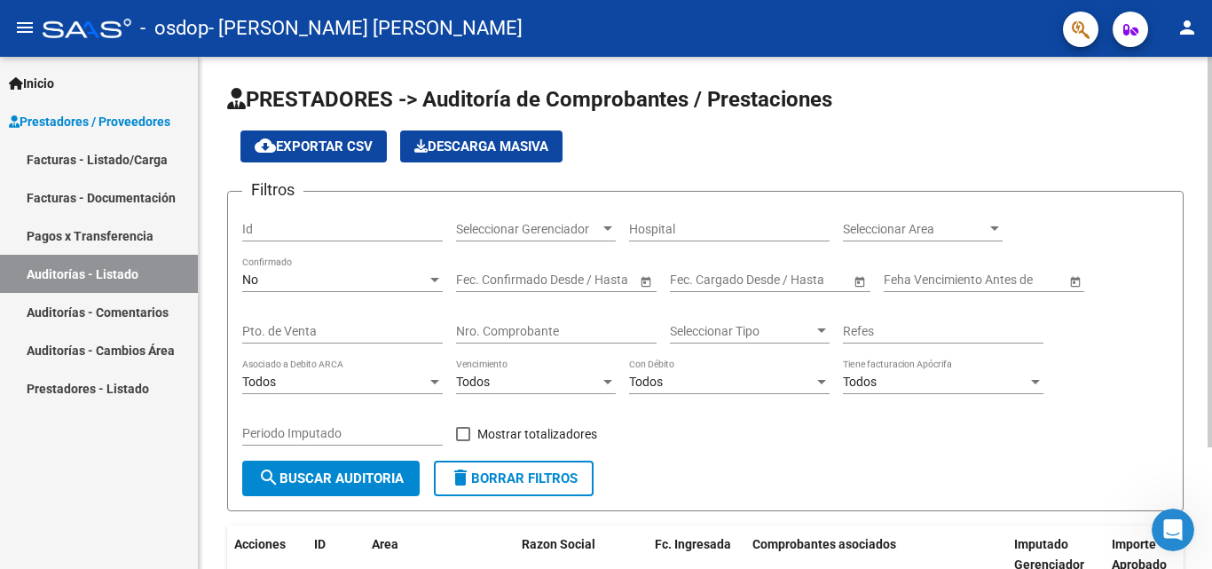
scroll to position [160, 0]
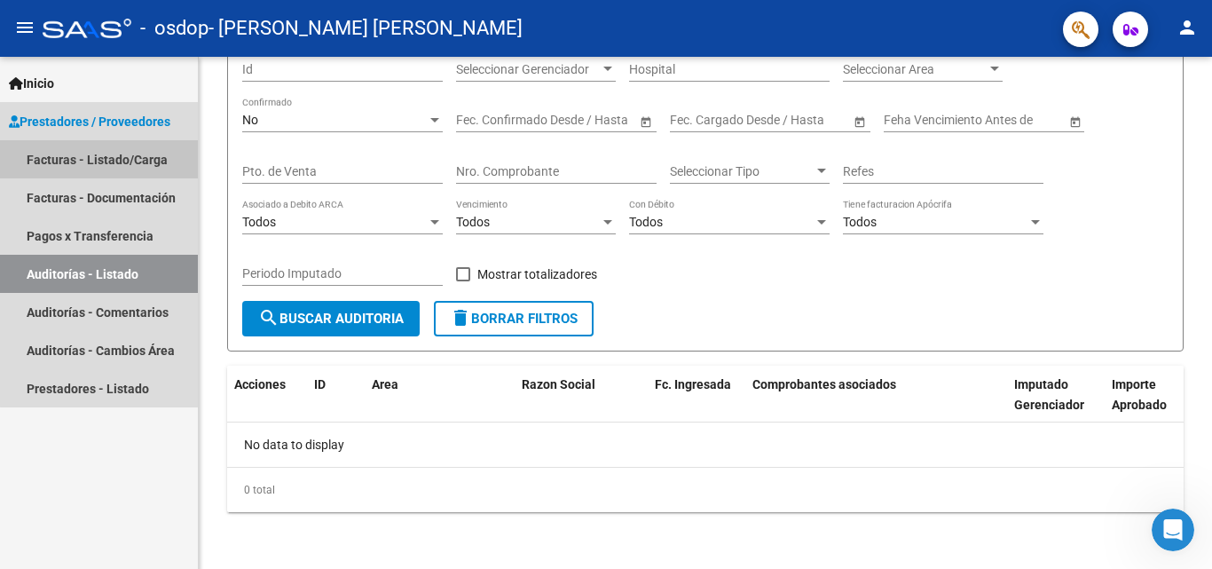
click at [127, 164] on link "Facturas - Listado/Carga" at bounding box center [99, 159] width 198 height 38
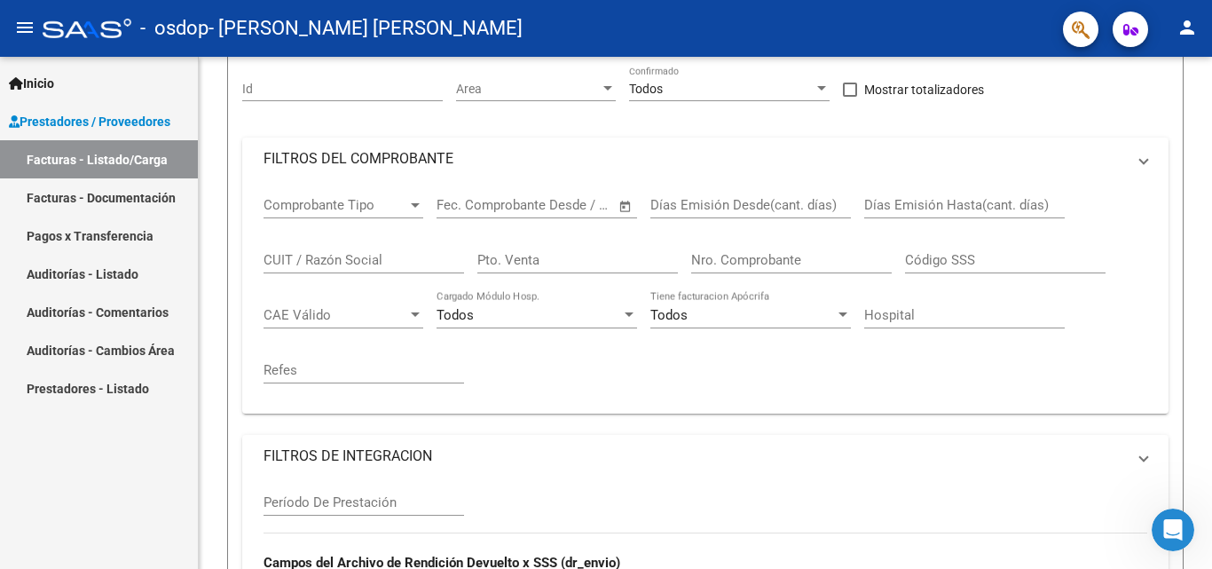
click at [105, 198] on link "Facturas - Documentación" at bounding box center [99, 197] width 198 height 38
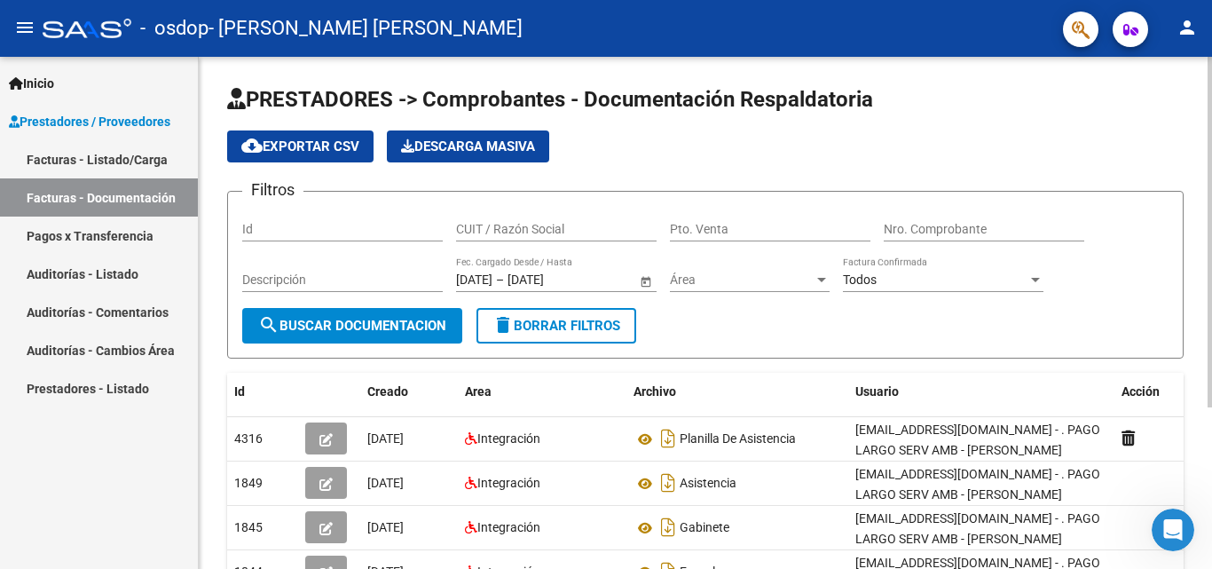
scroll to position [235, 0]
